Goal: Browse casually

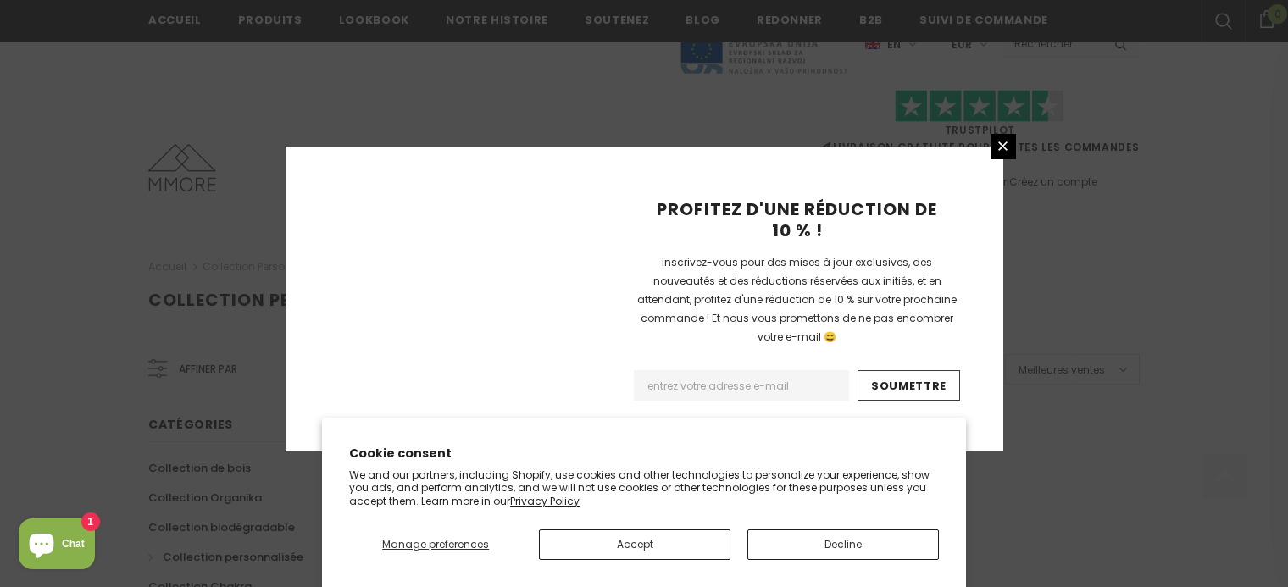
scroll to position [1190, 0]
